Goal: Task Accomplishment & Management: Complete application form

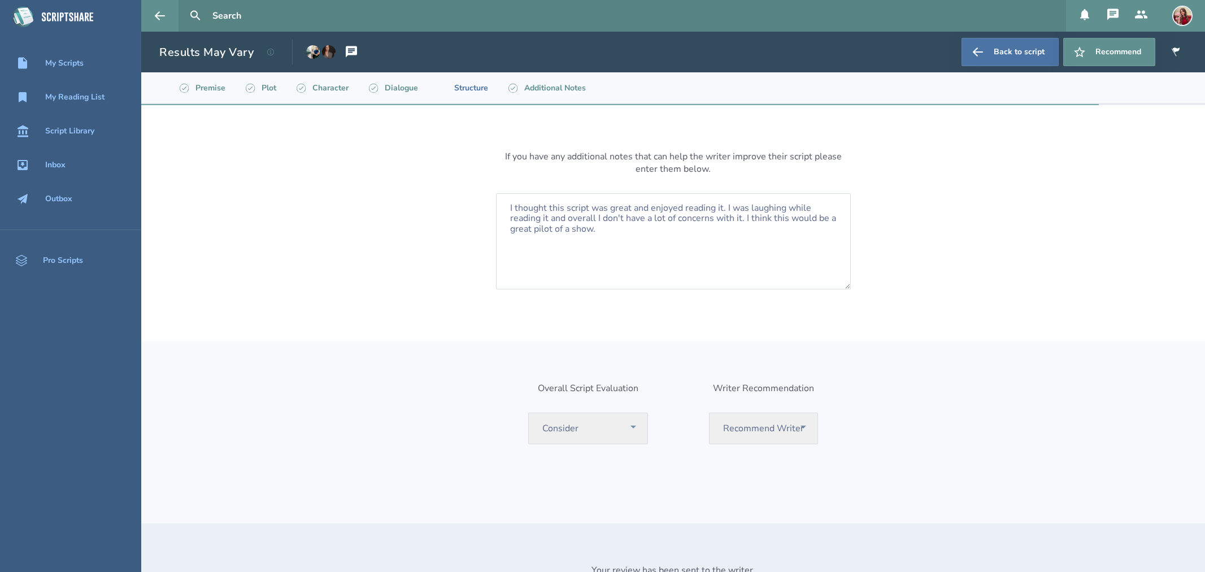
select select "consider"
select select "recommend"
click at [166, 9] on icon at bounding box center [160, 16] width 14 height 14
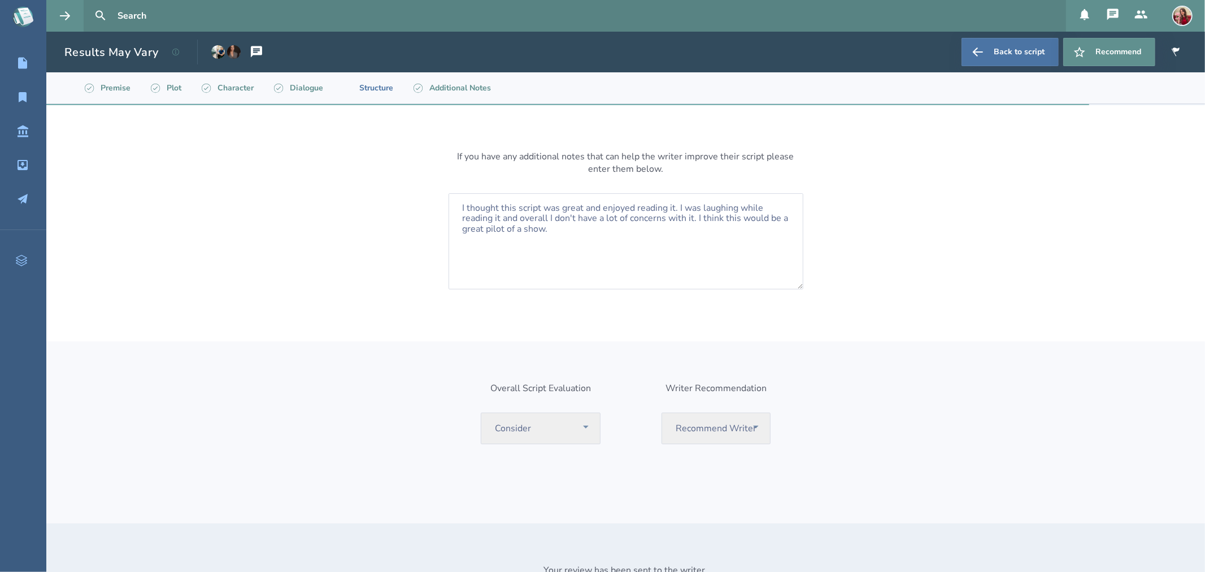
click at [26, 14] on icon at bounding box center [23, 12] width 7 height 5
click at [6, 19] on div "My Scripts My Reading List Script Library Inbox Outbox Pro Scripts" at bounding box center [23, 286] width 46 height 572
click at [23, 31] on icon at bounding box center [23, 17] width 32 height 32
click at [23, 20] on icon at bounding box center [20, 18] width 14 height 15
click at [66, 19] on icon at bounding box center [65, 15] width 10 height 8
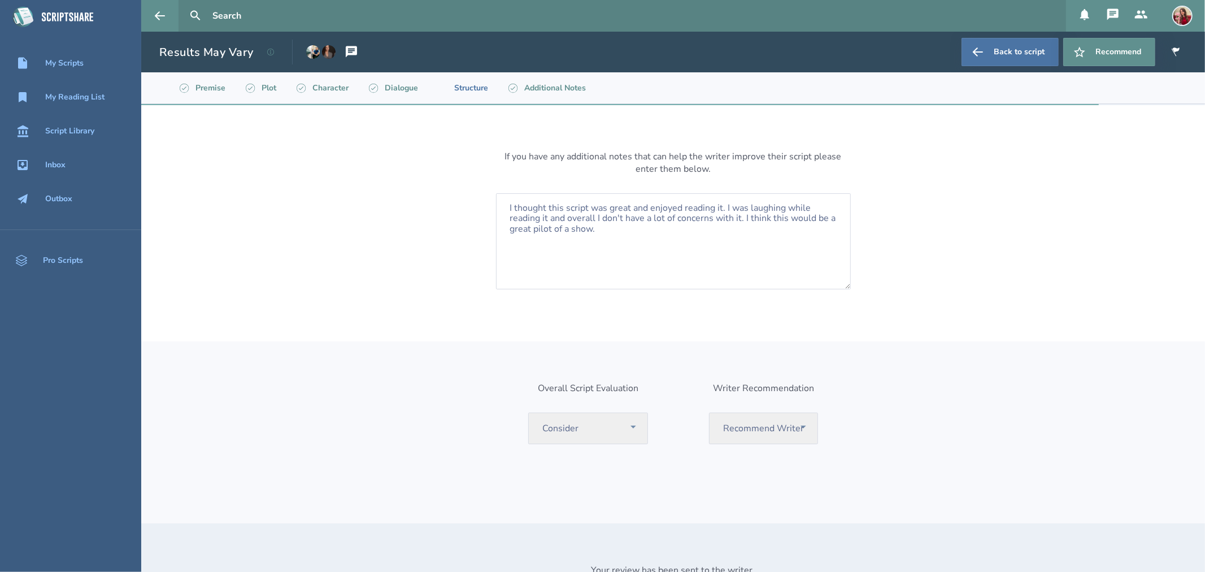
click at [54, 12] on icon at bounding box center [67, 17] width 59 height 32
click at [46, 19] on icon at bounding box center [67, 16] width 51 height 9
click at [20, 21] on icon at bounding box center [20, 18] width 14 height 15
click at [150, 15] on button at bounding box center [159, 16] width 37 height 32
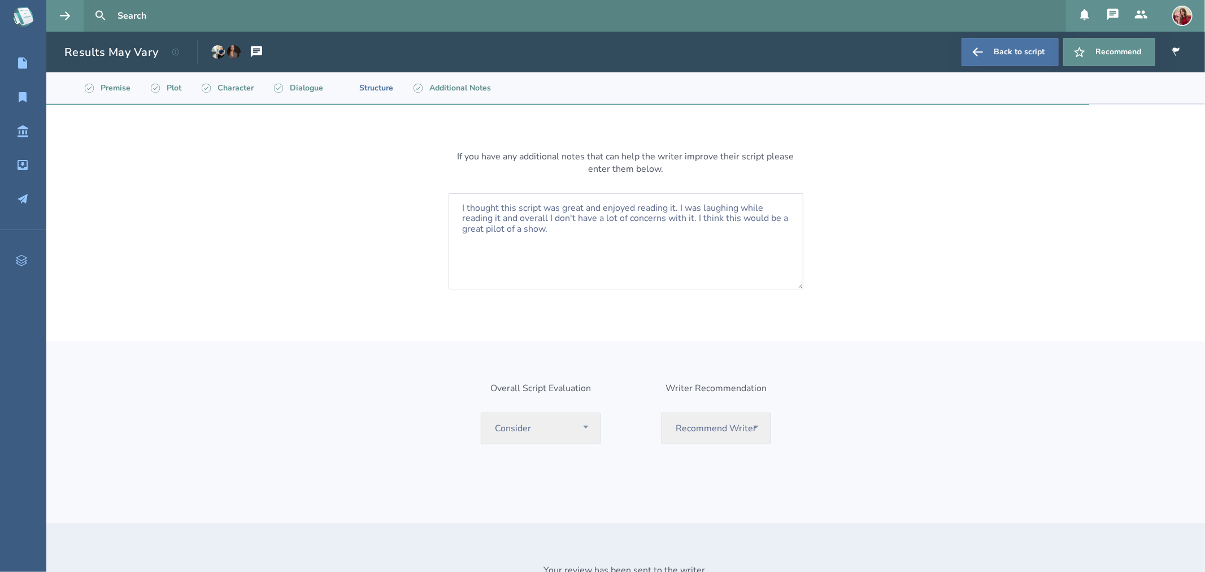
click at [162, 10] on input "text" at bounding box center [587, 16] width 948 height 32
type input "the dictator"
click at [88, 3] on button at bounding box center [100, 15] width 25 height 25
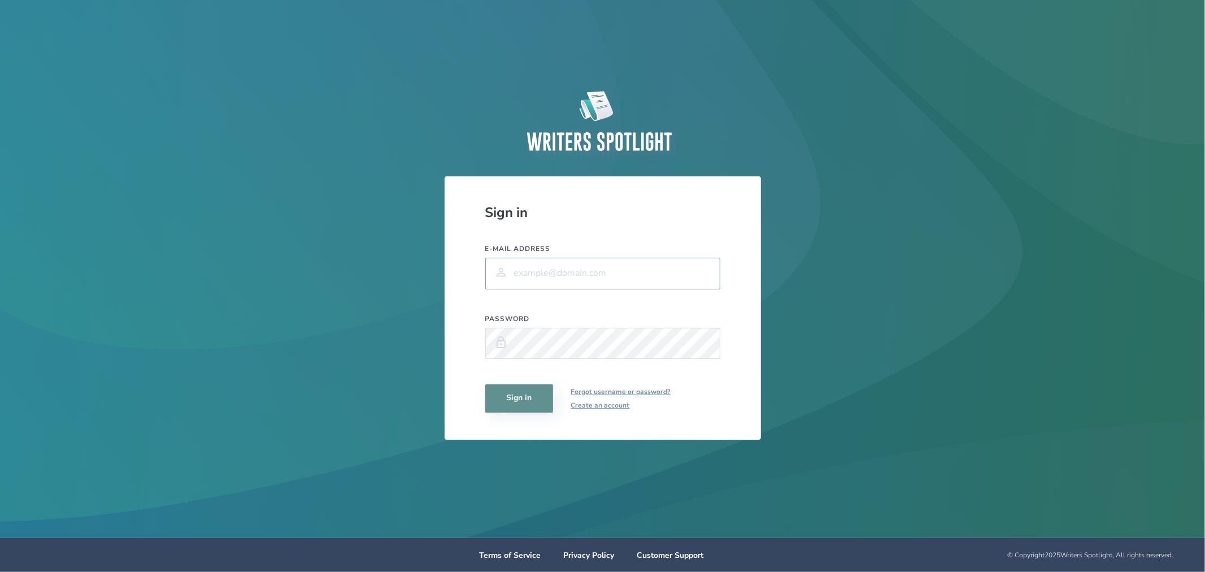
type input "[EMAIL_ADDRESS][DOMAIN_NAME]"
click at [515, 400] on button "Sign in" at bounding box center [519, 398] width 68 height 28
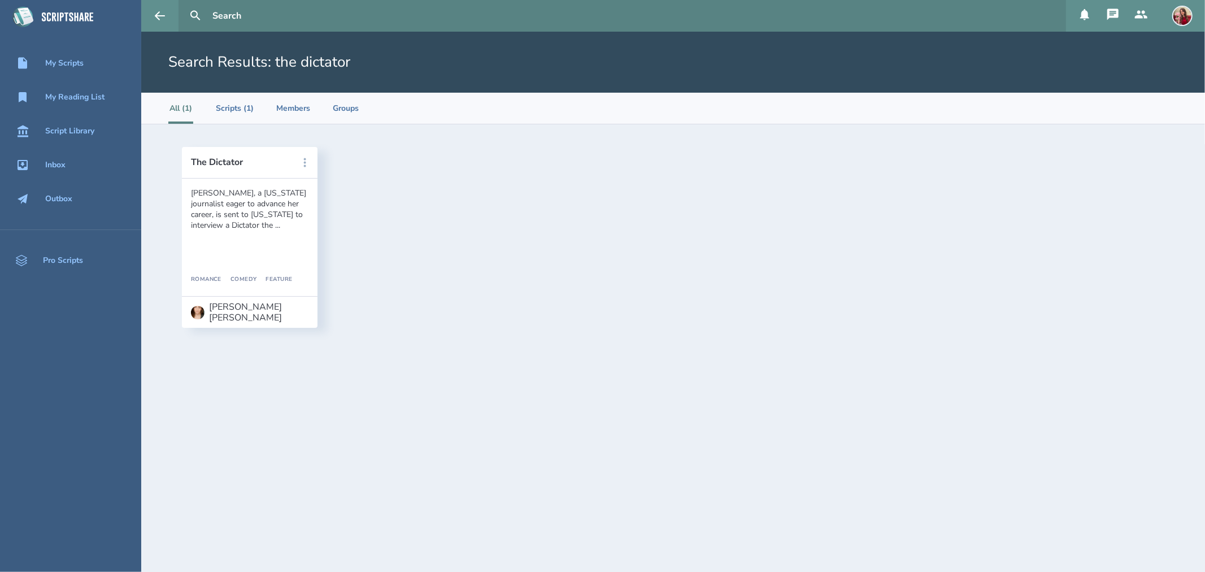
click at [304, 165] on icon at bounding box center [305, 162] width 2 height 9
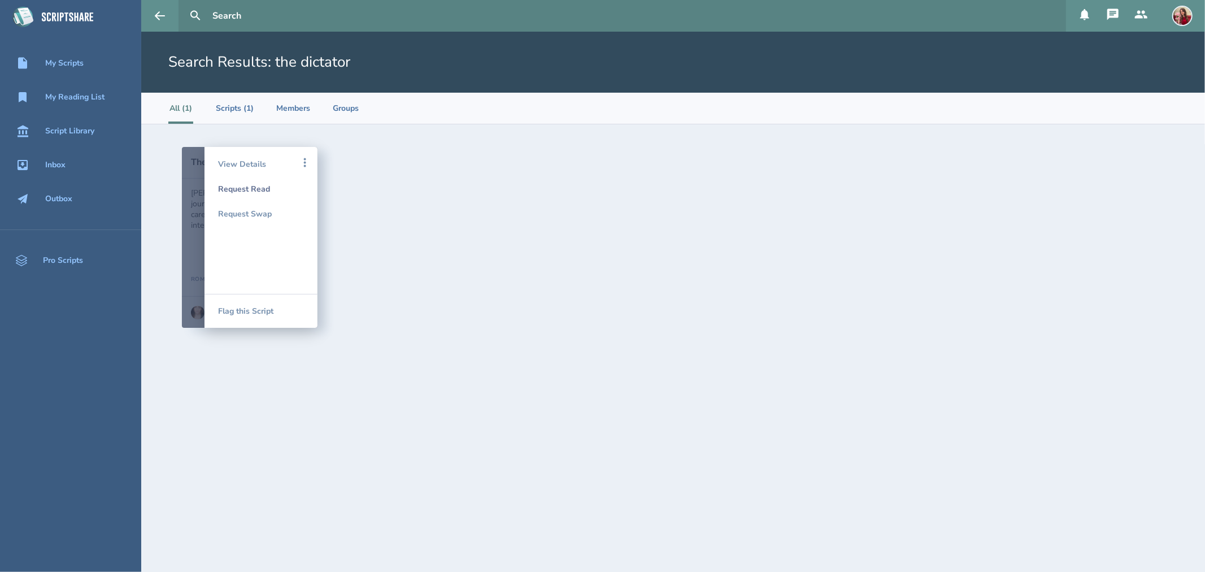
click at [258, 188] on div "Request Read" at bounding box center [261, 188] width 86 height 25
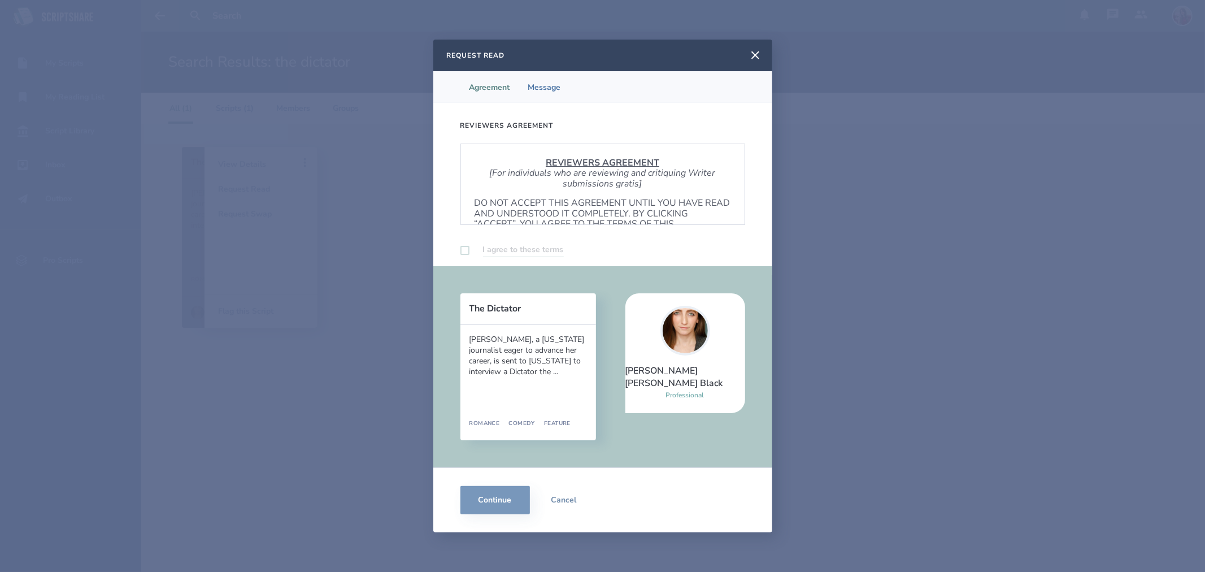
click at [464, 250] on label at bounding box center [464, 250] width 9 height 9
click at [461, 254] on label at bounding box center [464, 250] width 9 height 9
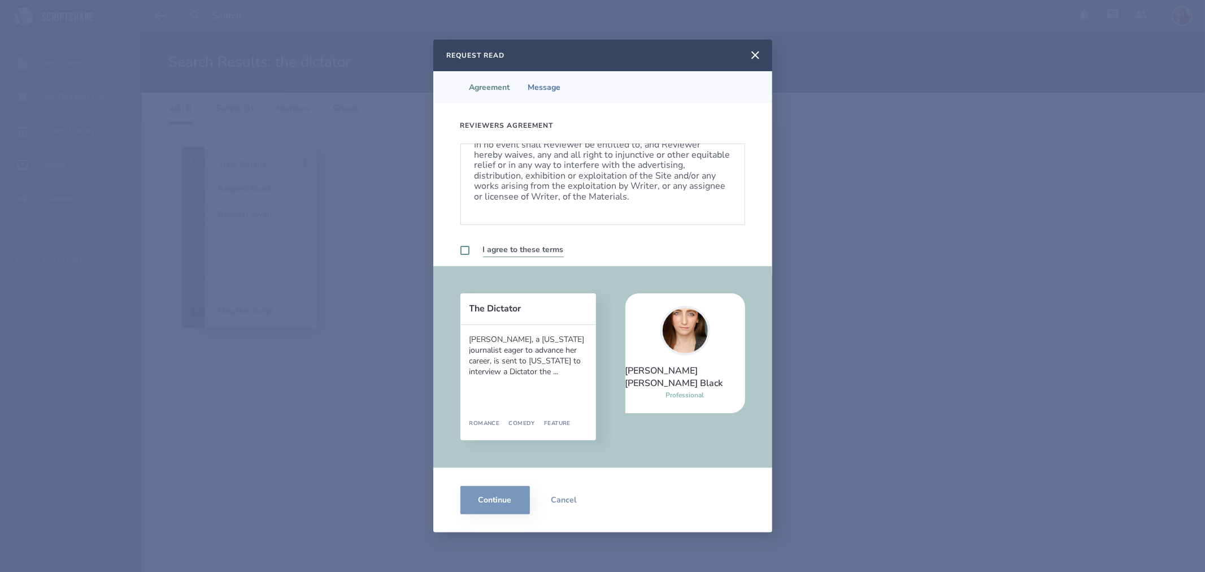
click at [467, 249] on label at bounding box center [464, 250] width 9 height 9
checkbox input "true"
click at [486, 507] on button "Continue" at bounding box center [494, 500] width 69 height 28
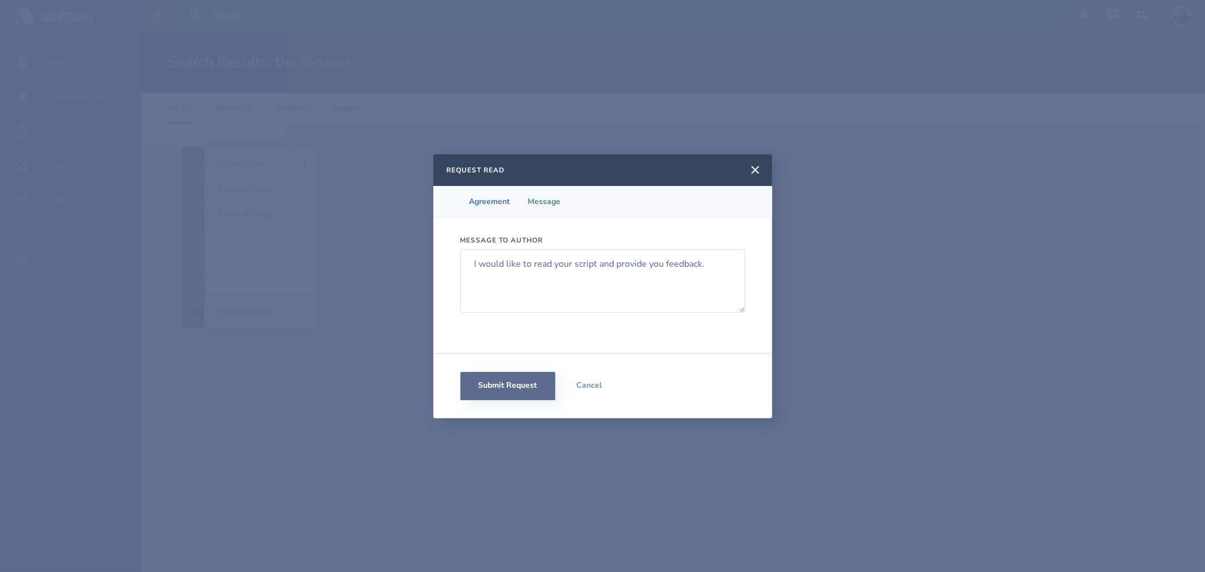
click at [506, 385] on button "Submit Request" at bounding box center [507, 386] width 95 height 28
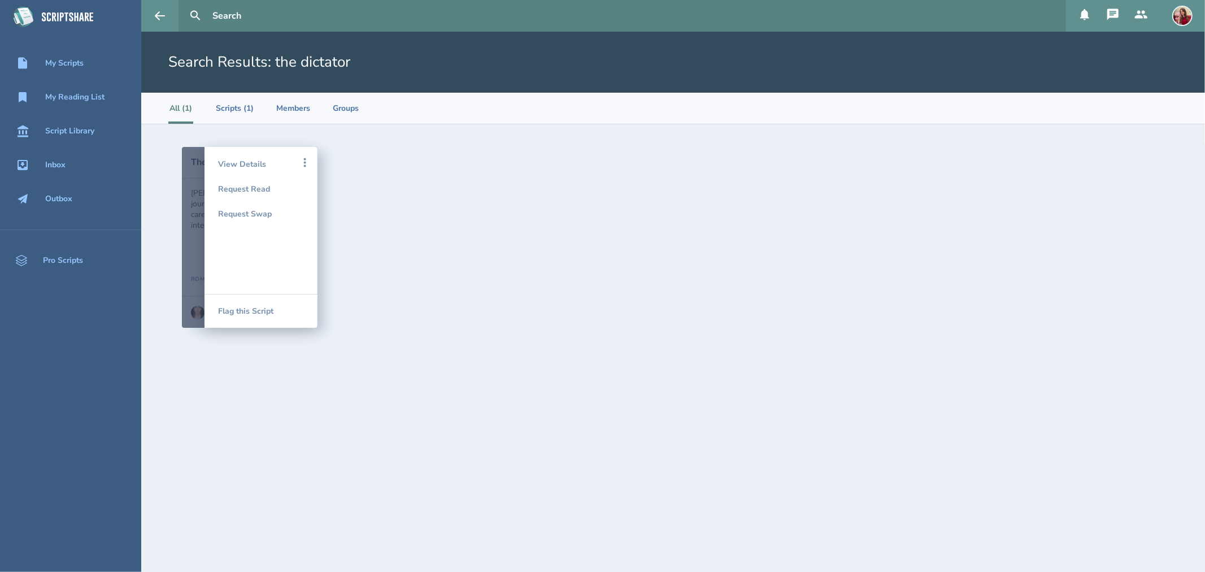
click at [249, 11] on input "text" at bounding box center [634, 16] width 853 height 32
click at [183, 3] on button at bounding box center [195, 15] width 25 height 25
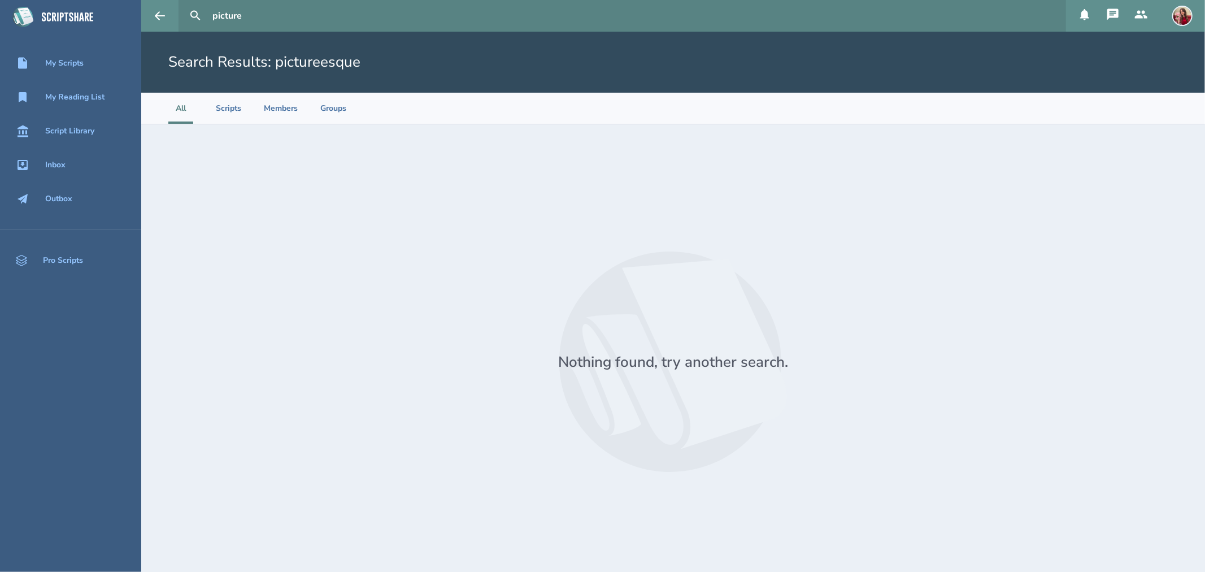
click at [183, 3] on button at bounding box center [195, 15] width 25 height 25
click at [195, 14] on icon at bounding box center [196, 16] width 14 height 14
click at [300, 19] on input "picture" at bounding box center [634, 16] width 853 height 32
type input "picturesque"
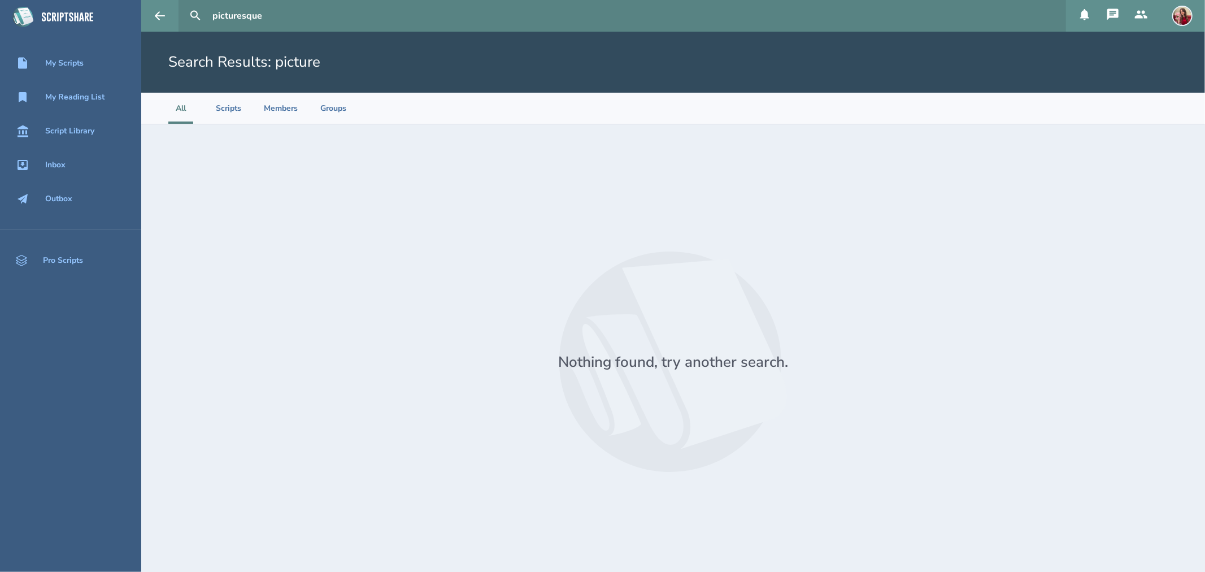
click at [183, 3] on button at bounding box center [195, 15] width 25 height 25
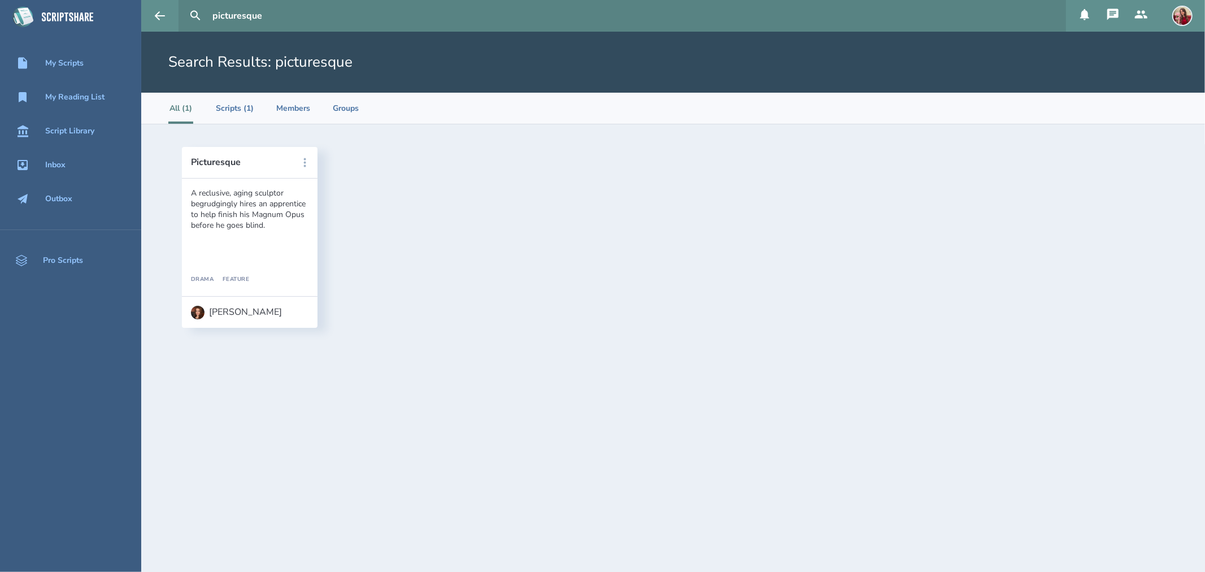
click at [300, 159] on icon at bounding box center [305, 163] width 14 height 14
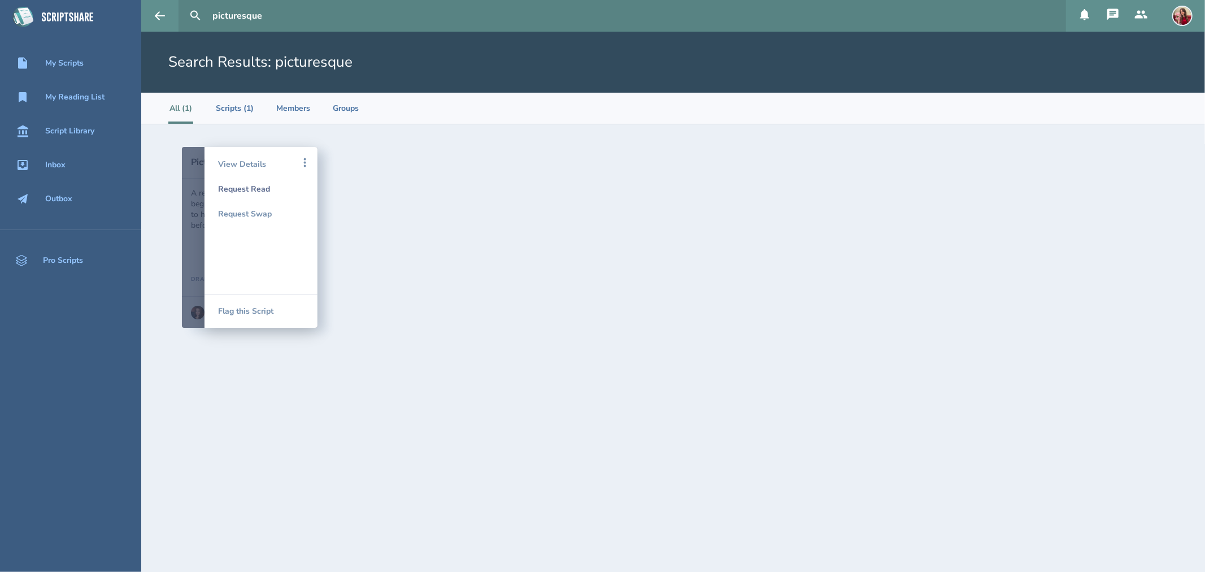
click at [242, 189] on div "Request Read" at bounding box center [261, 188] width 86 height 25
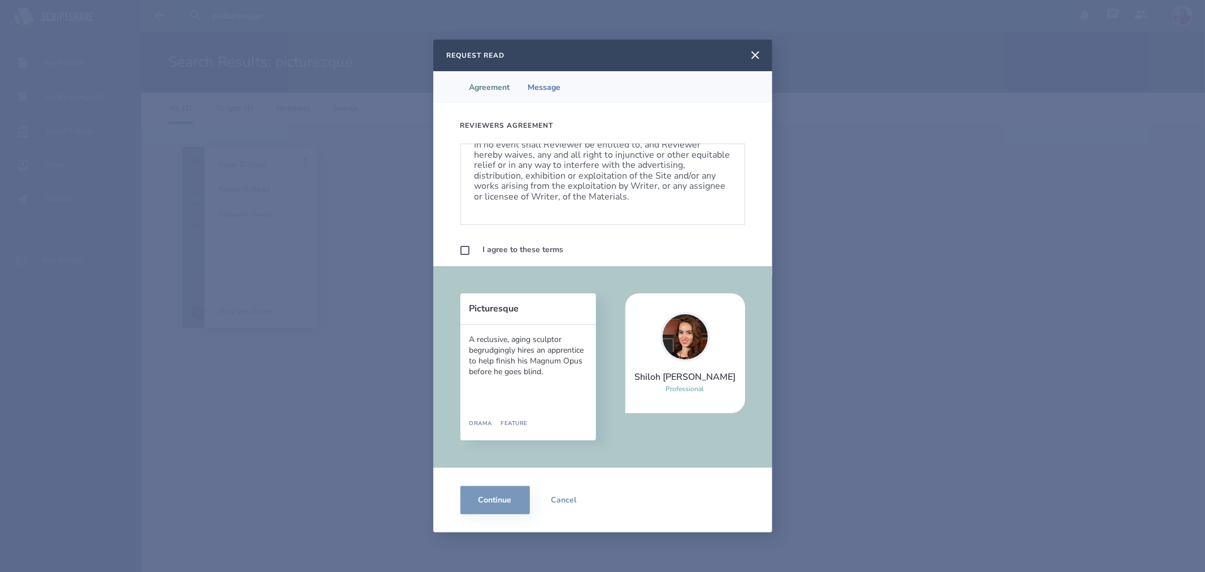
scroll to position [726, 0]
click at [461, 252] on label at bounding box center [464, 250] width 9 height 9
checkbox input "true"
click at [485, 500] on button "Continue" at bounding box center [494, 500] width 69 height 28
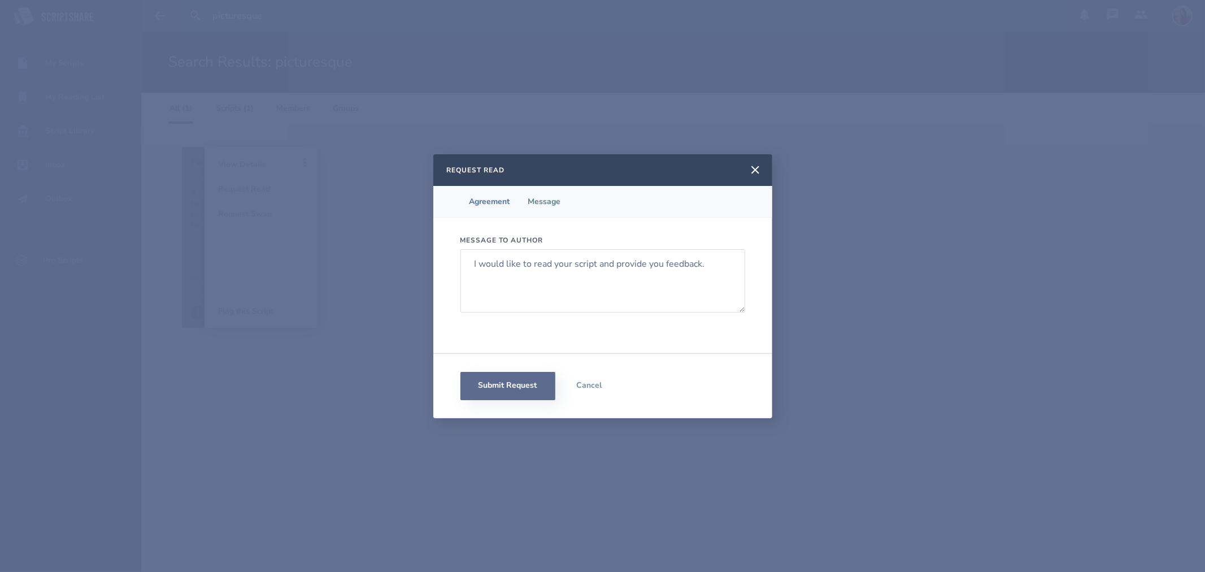
click at [493, 385] on button "Submit Request" at bounding box center [507, 386] width 95 height 28
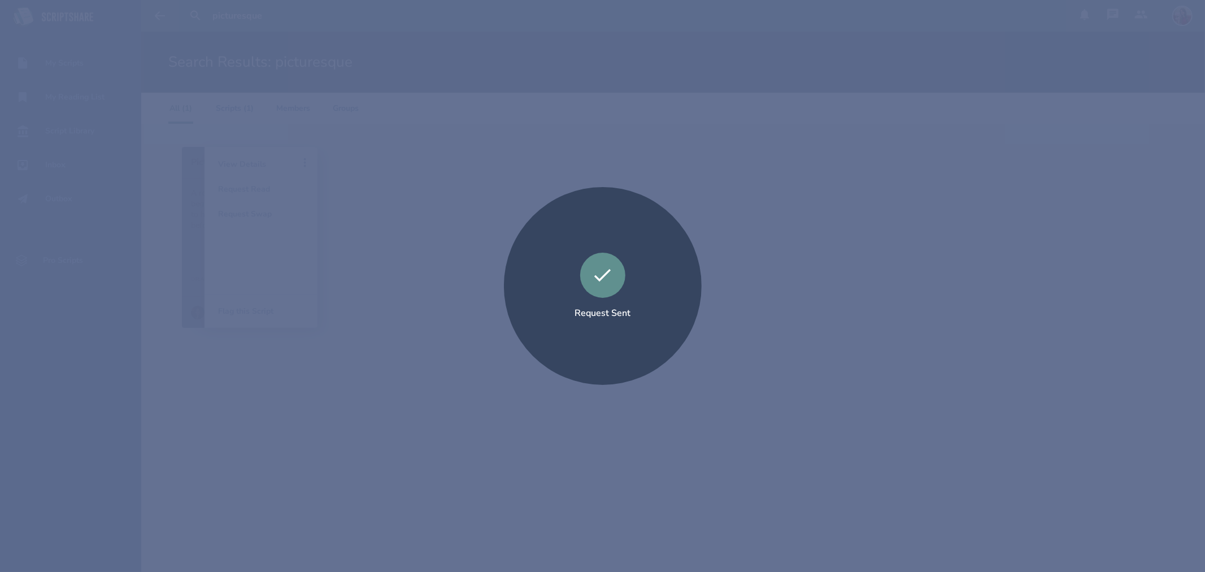
click at [838, 106] on div "Request Sent" at bounding box center [602, 286] width 1205 height 572
